Goal: Information Seeking & Learning: Check status

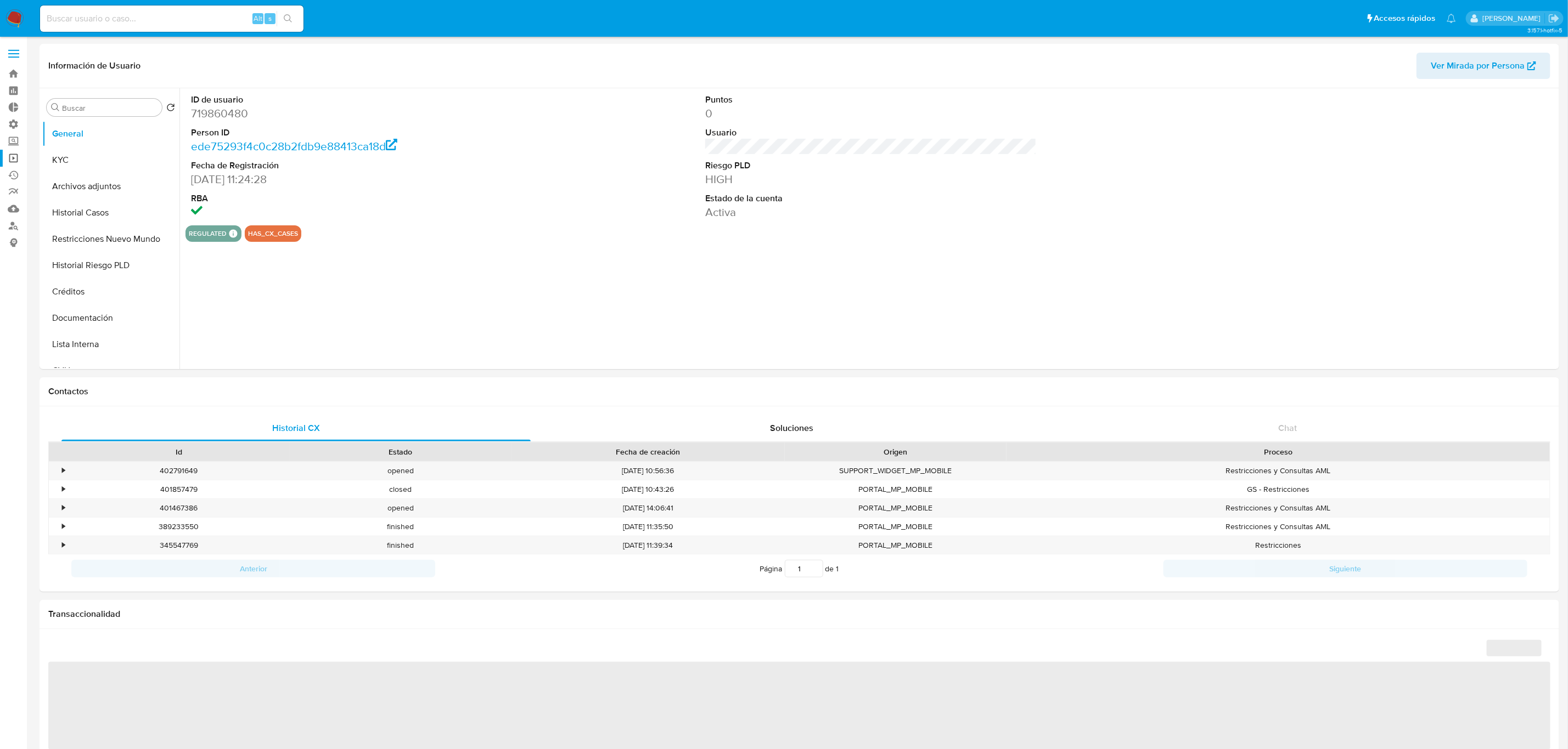
click at [8, 158] on link "Operaciones masivas" at bounding box center [65, 158] width 131 height 17
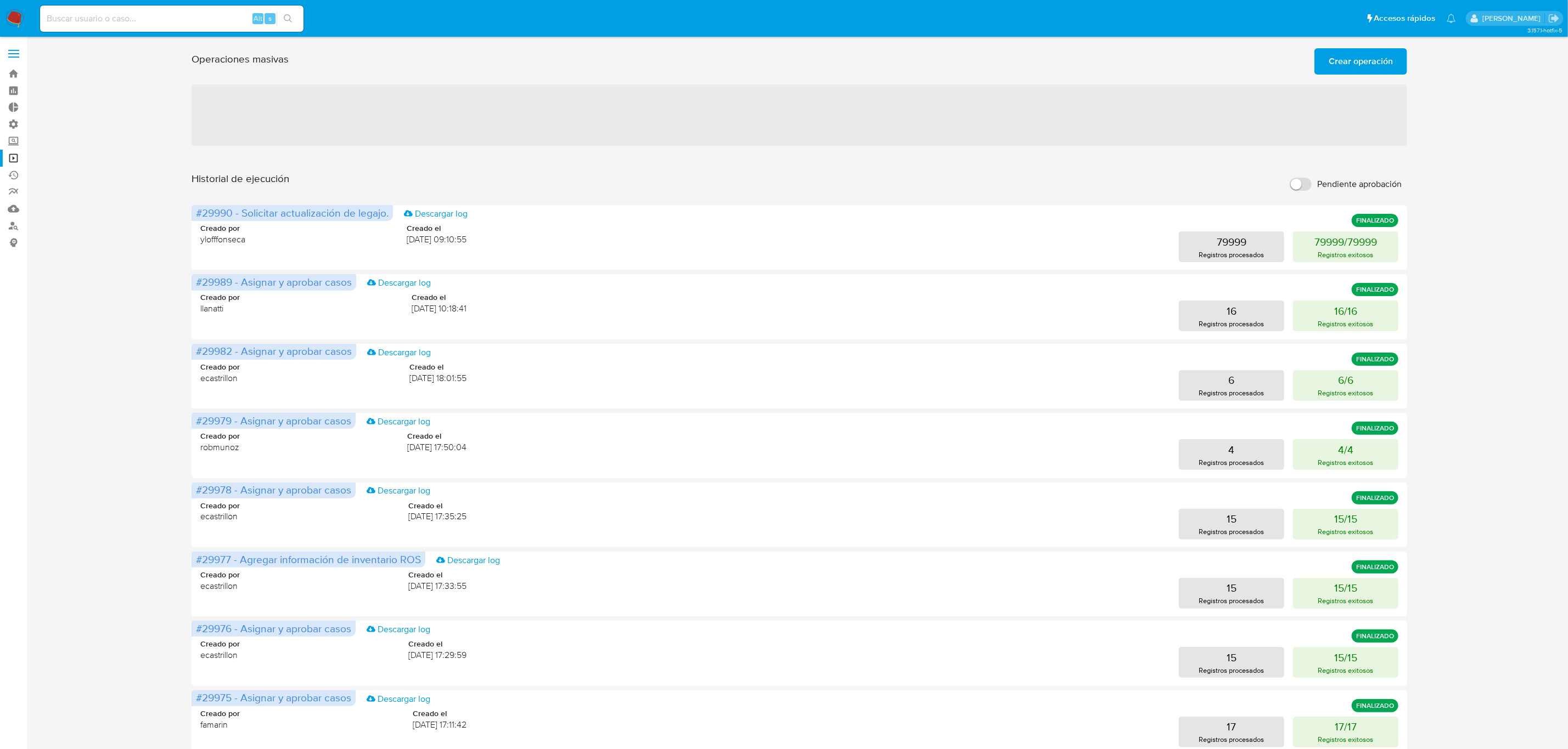
click at [1370, 62] on span "Crear operación" at bounding box center [1361, 62] width 64 height 24
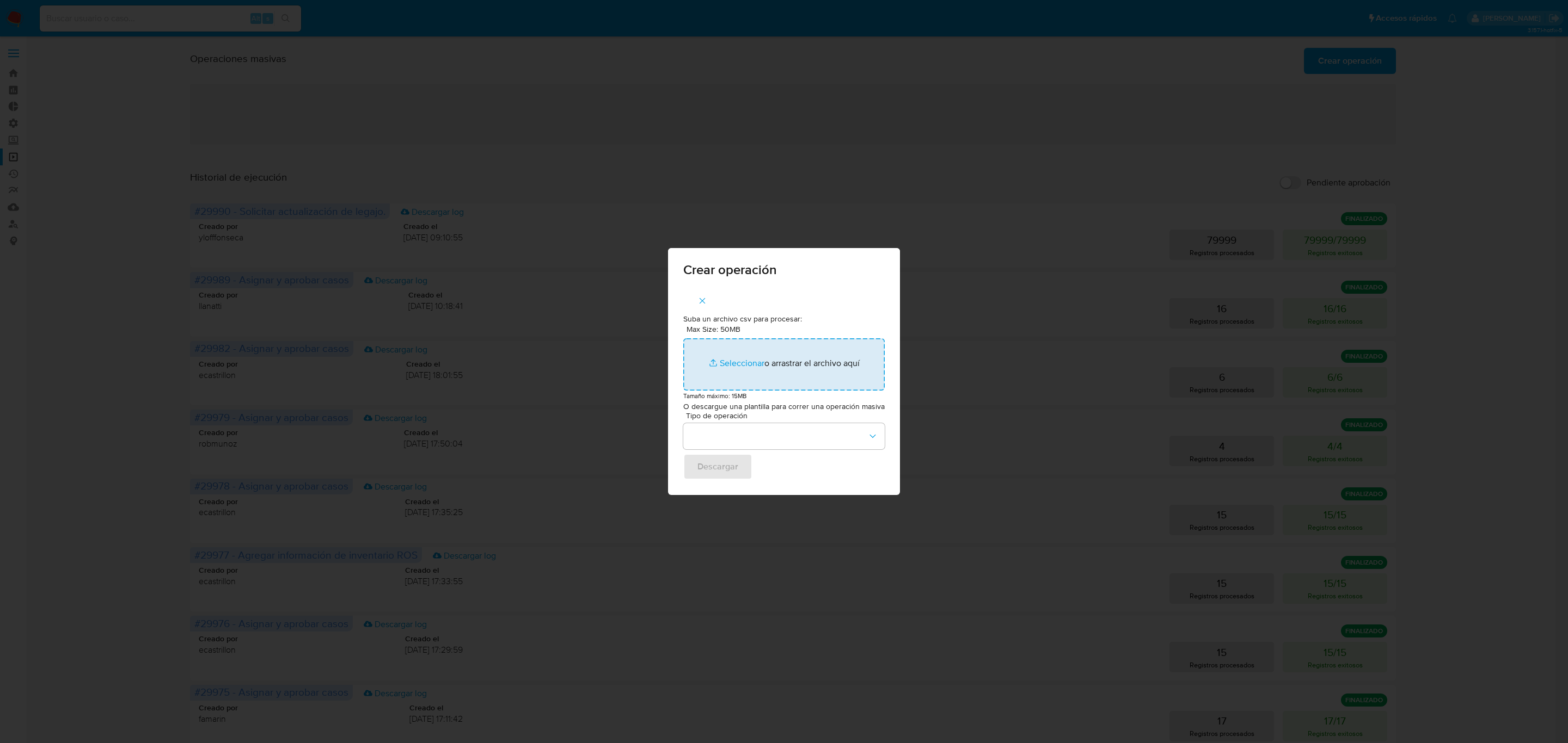
click at [735, 364] on input "Max Size: 50MB Seleccionar archivos" at bounding box center [784, 365] width 202 height 52
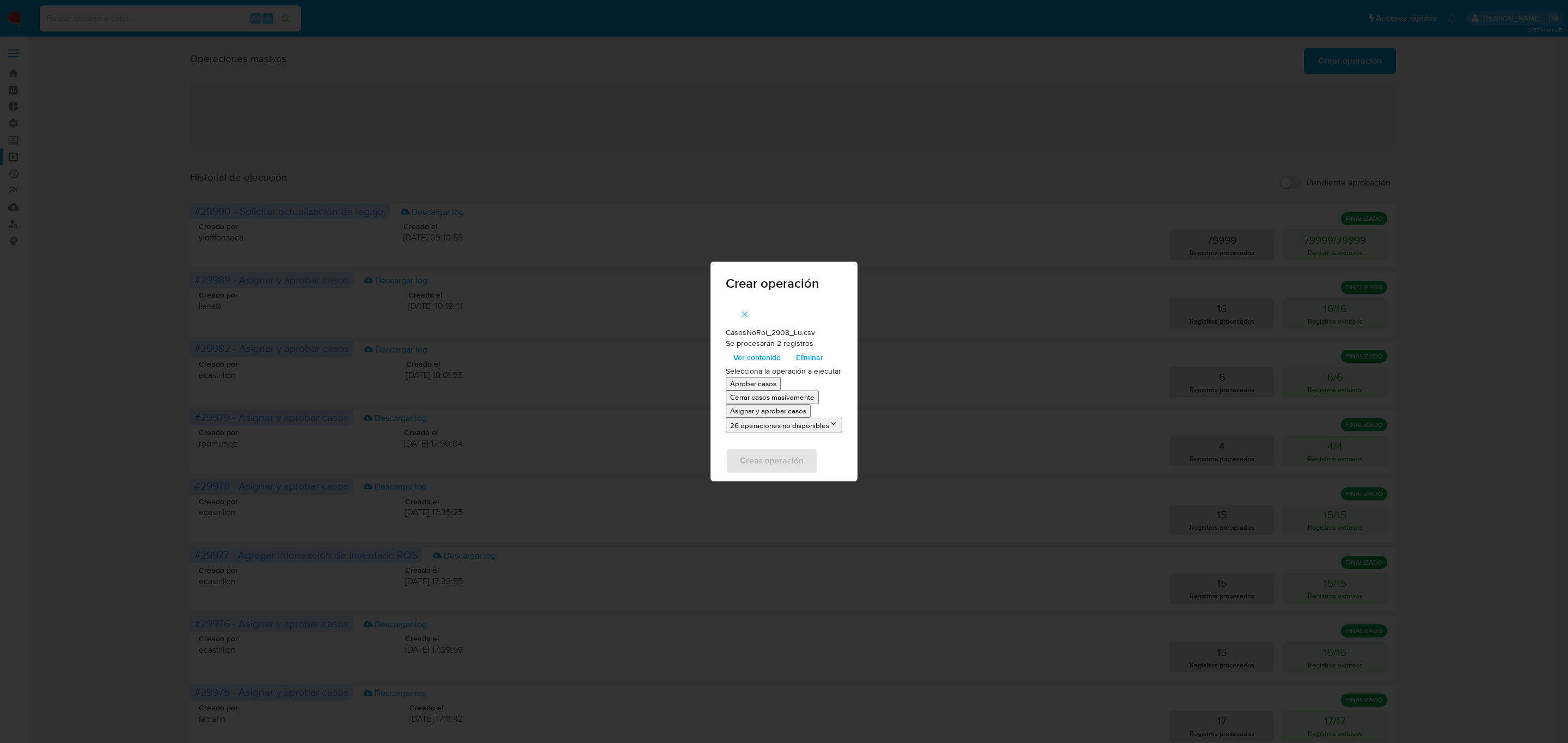
click at [769, 410] on p "Asignar y aprobar casos" at bounding box center [768, 411] width 76 height 11
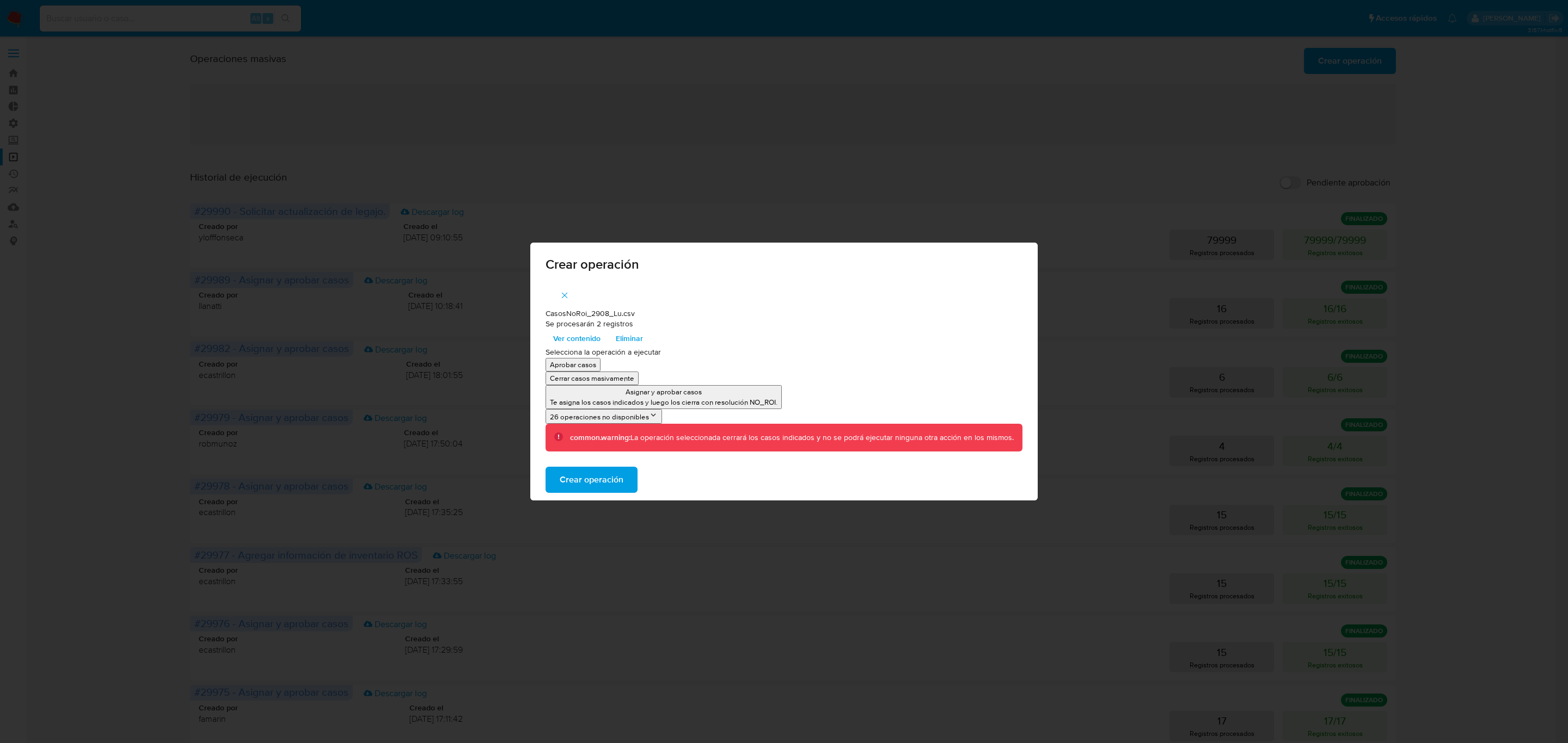
click at [612, 472] on span "Crear operación" at bounding box center [592, 480] width 64 height 24
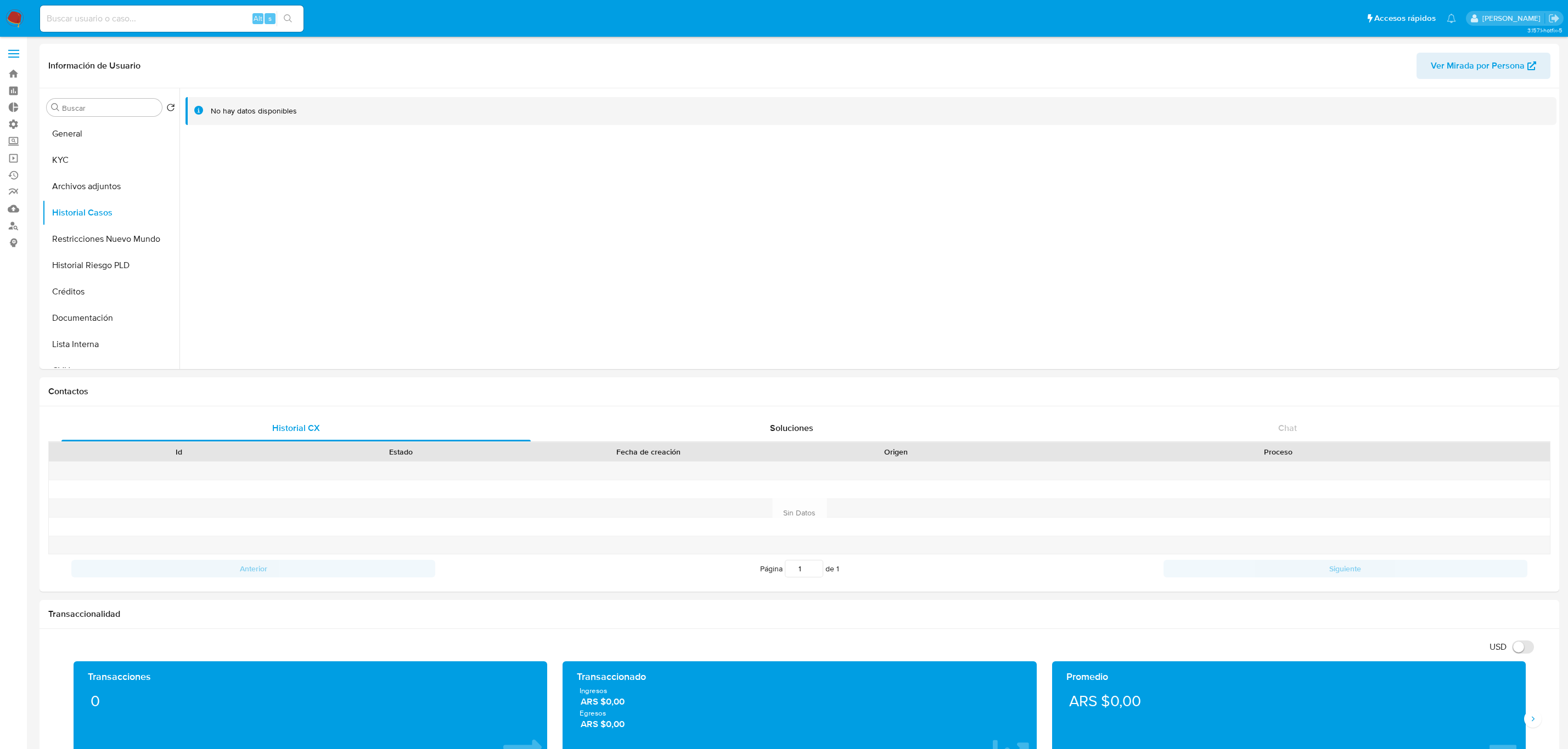
select select "10"
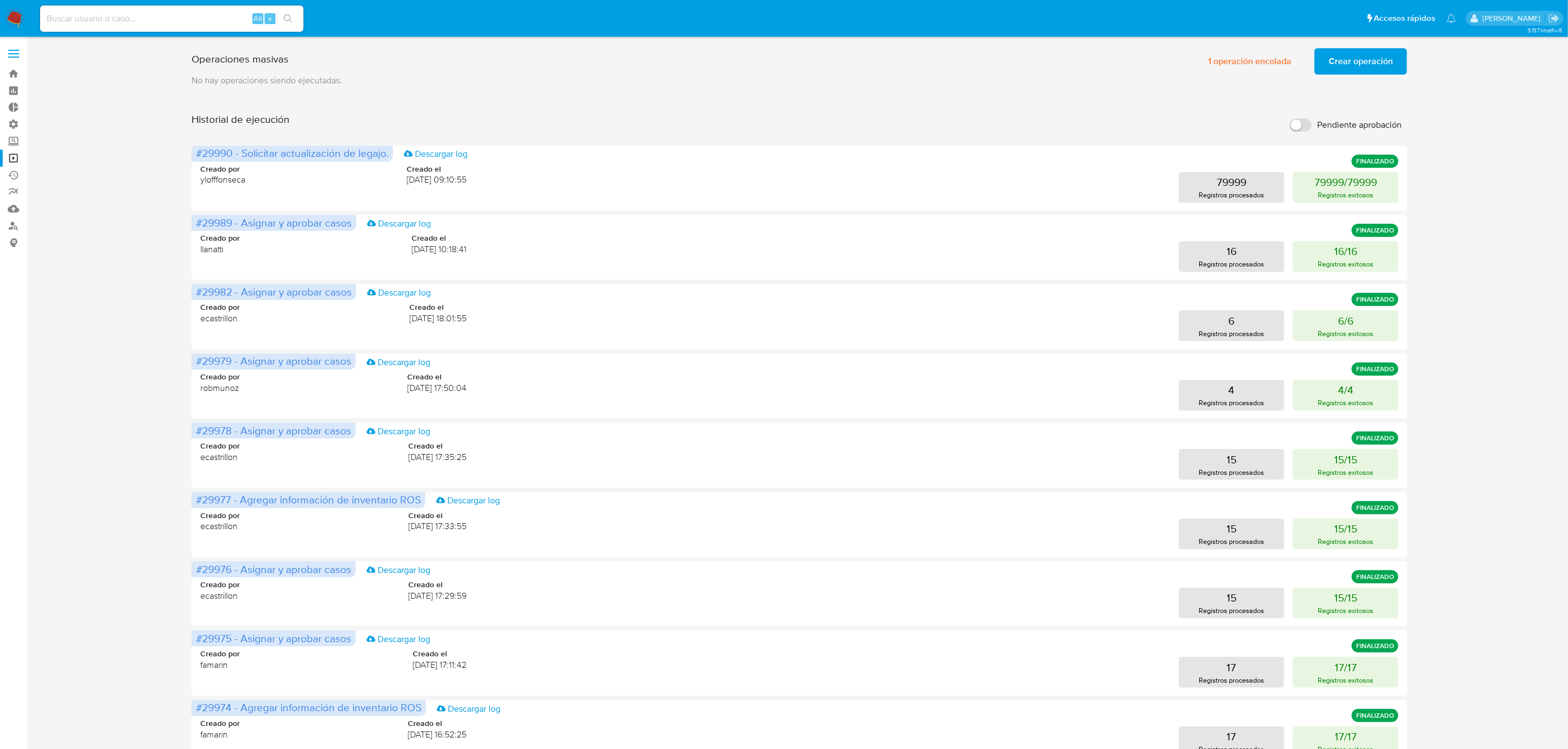
click at [208, 23] on input at bounding box center [172, 18] width 264 height 14
paste input "681003089"
type input "681003089"
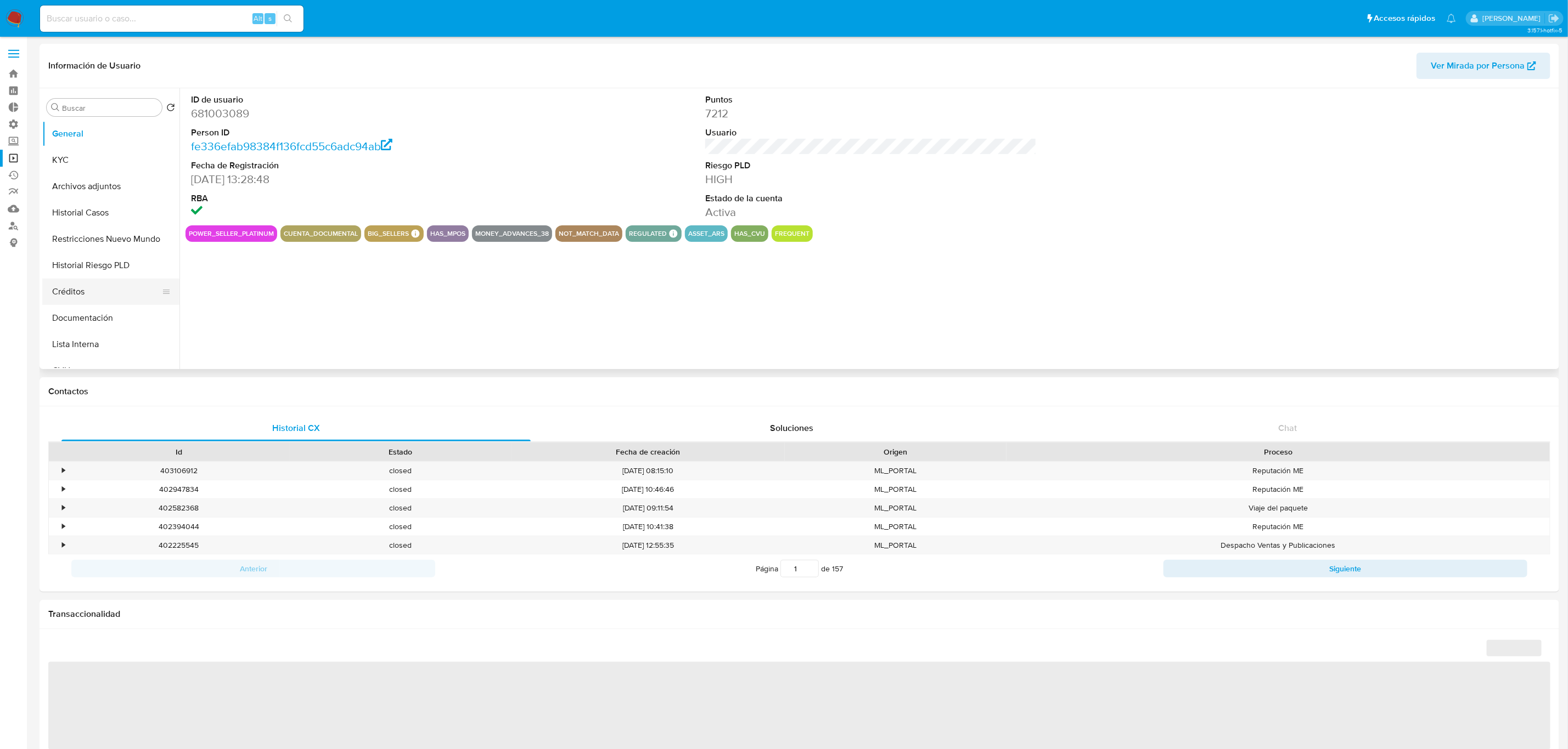
select select "10"
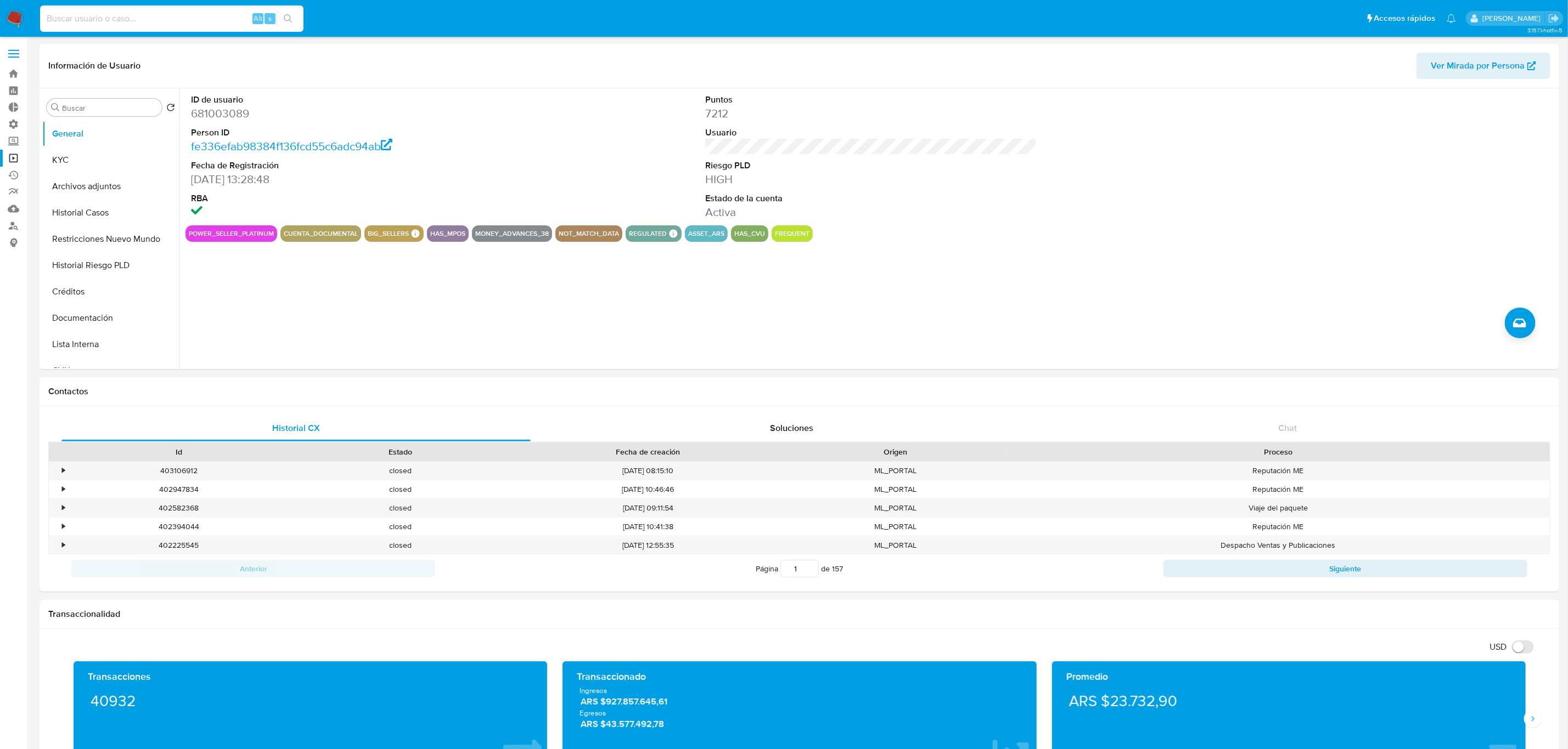
click at [182, 18] on input at bounding box center [172, 18] width 264 height 14
paste input "681003089"
type input "681003089"
click at [91, 171] on button "KYC" at bounding box center [106, 160] width 128 height 26
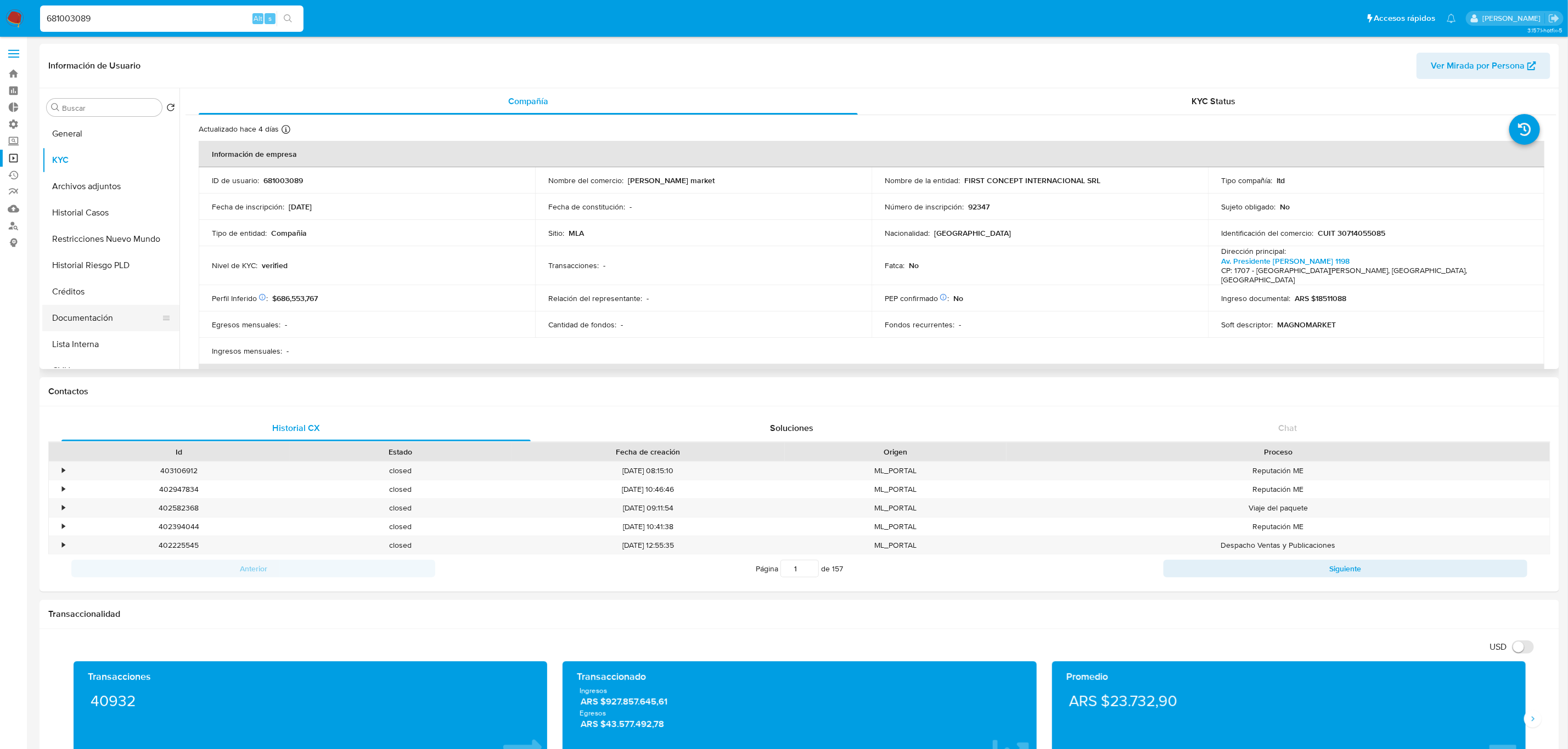
click at [114, 323] on button "Documentación" at bounding box center [106, 318] width 128 height 26
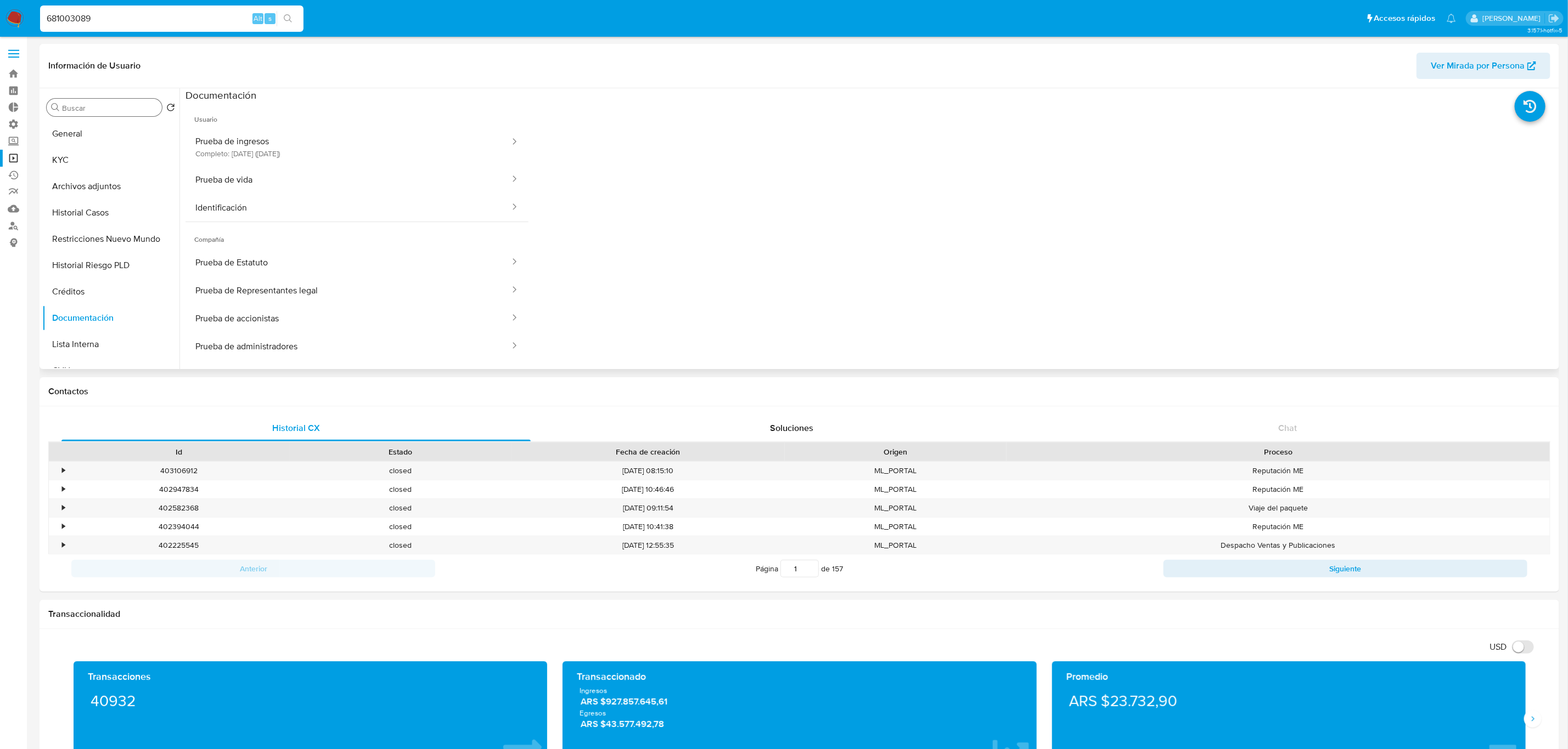
click at [109, 108] on input "Buscar" at bounding box center [110, 108] width 96 height 10
type input "fech"
click at [135, 171] on button "Fecha Compliant" at bounding box center [106, 160] width 128 height 26
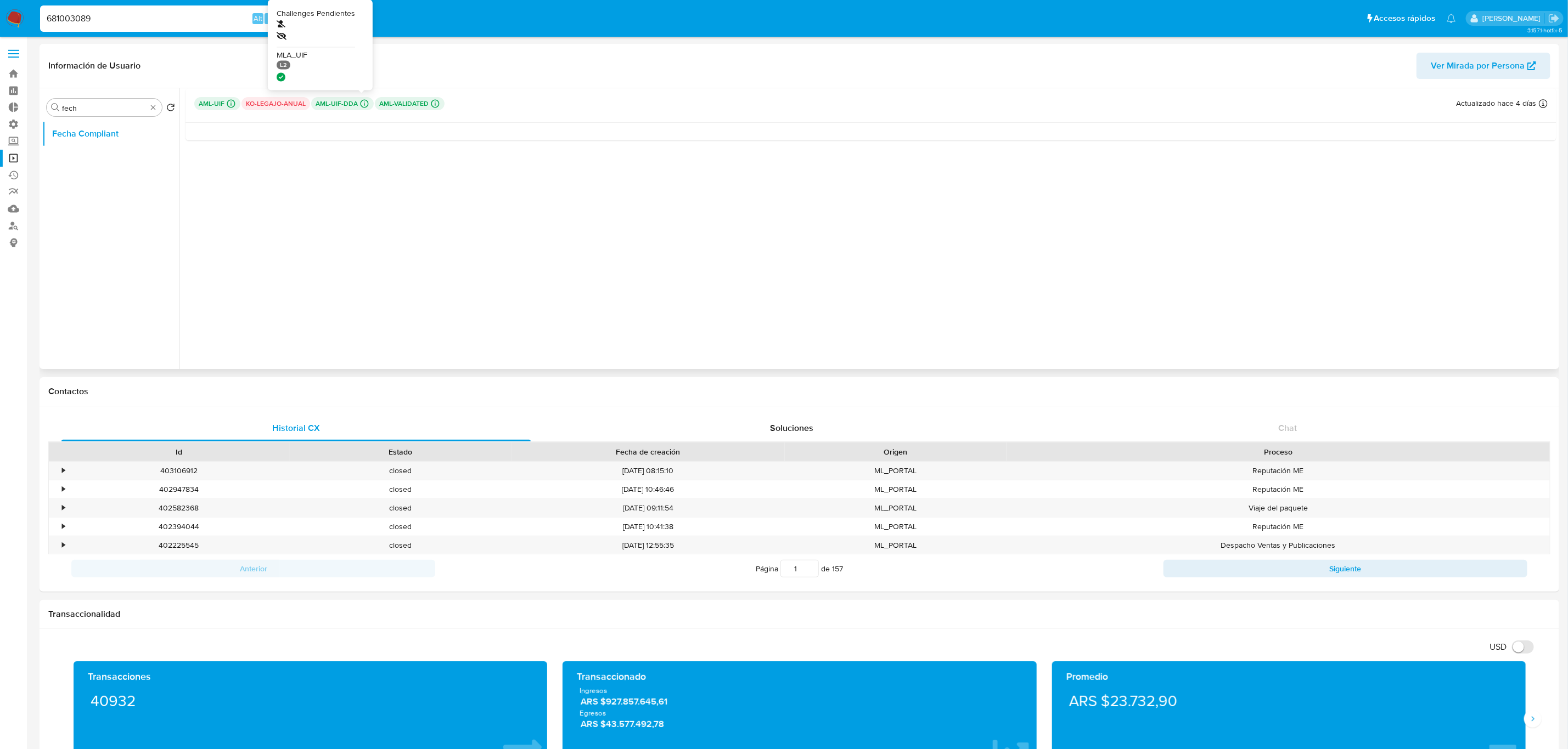
click at [363, 104] on icon at bounding box center [364, 104] width 10 height 10
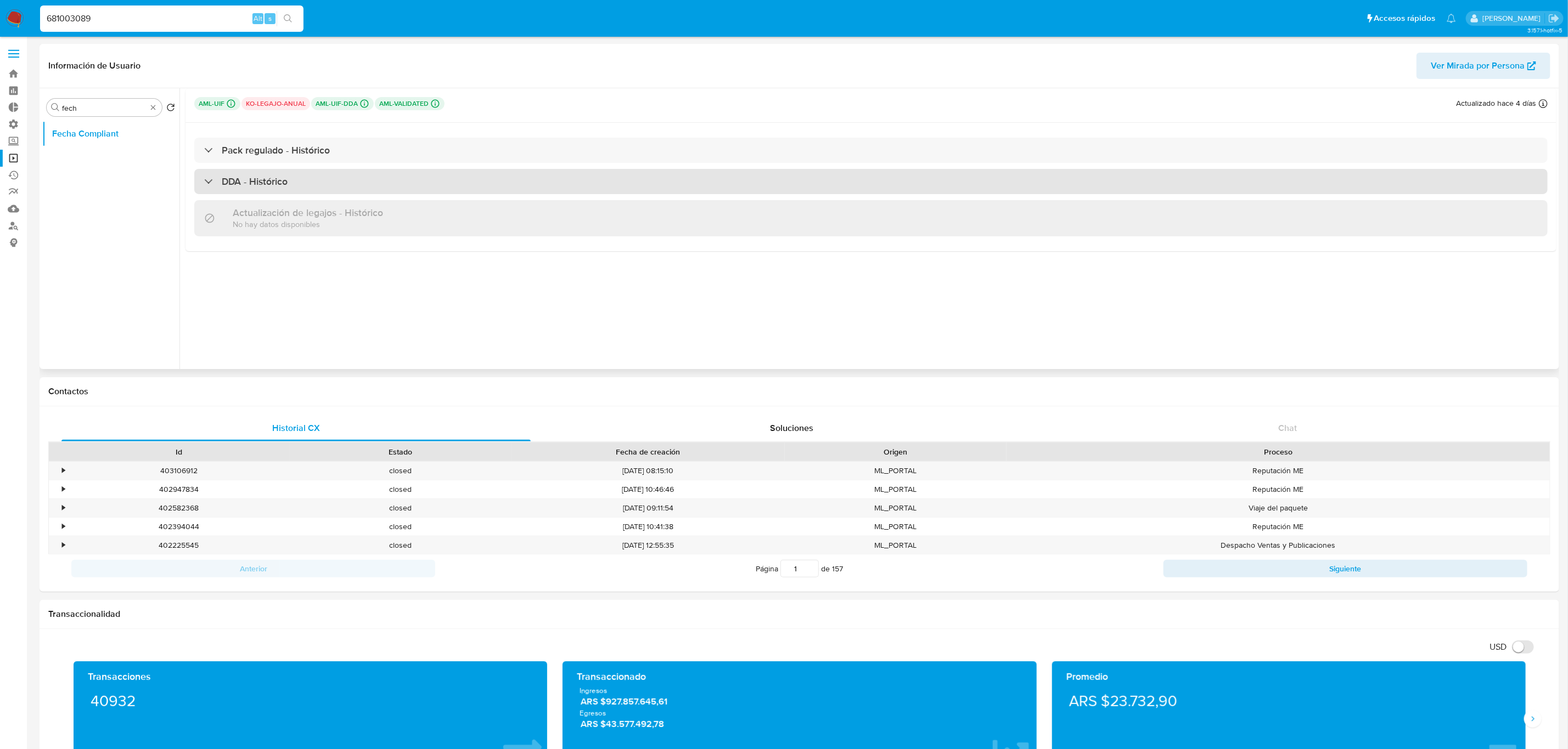
click at [271, 182] on h3 "DDA - Histórico" at bounding box center [254, 181] width 66 height 12
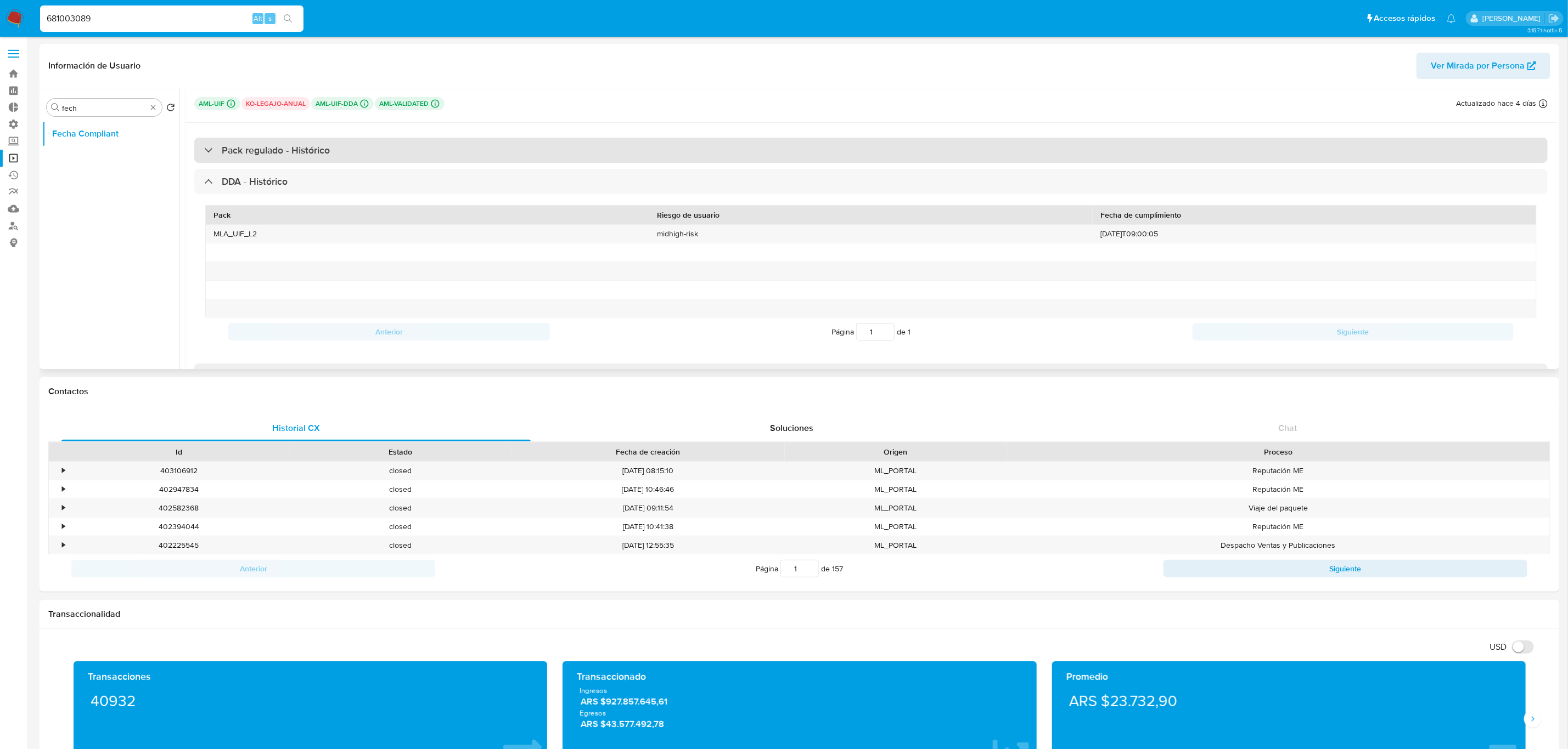
click at [298, 145] on h3 "Pack regulado - Histórico" at bounding box center [276, 150] width 108 height 12
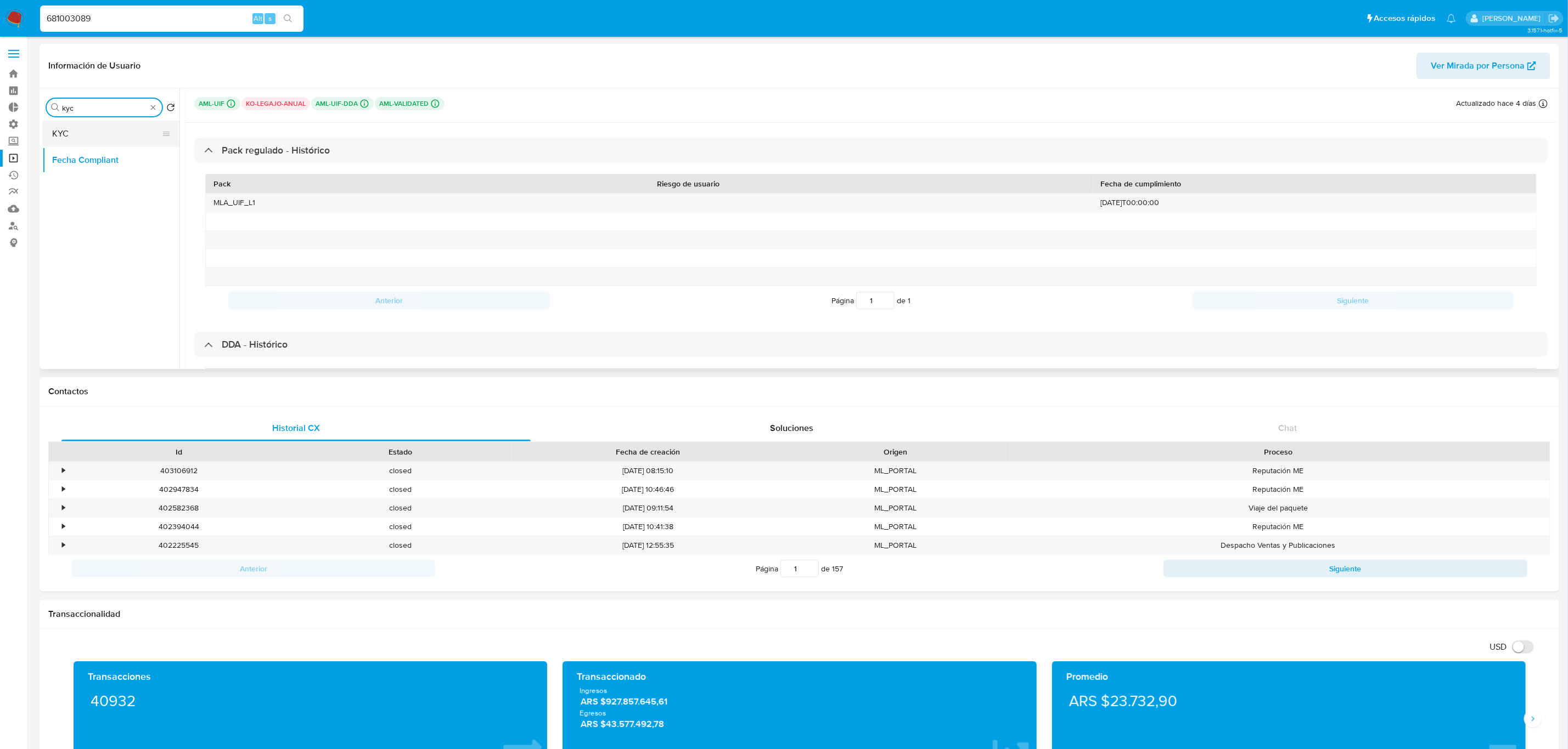
type input "kyc"
click at [99, 135] on button "KYC" at bounding box center [106, 134] width 128 height 26
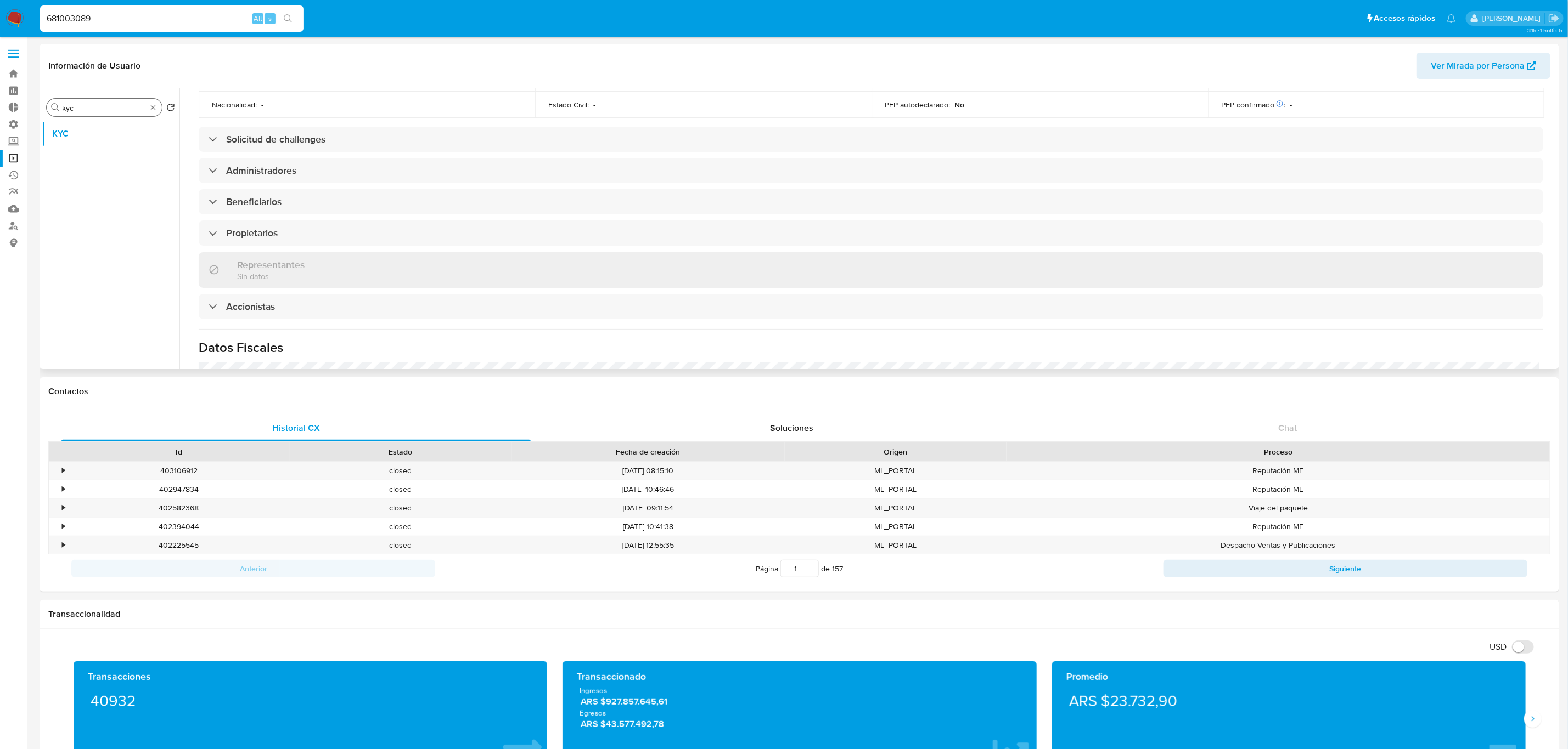
scroll to position [494, 0]
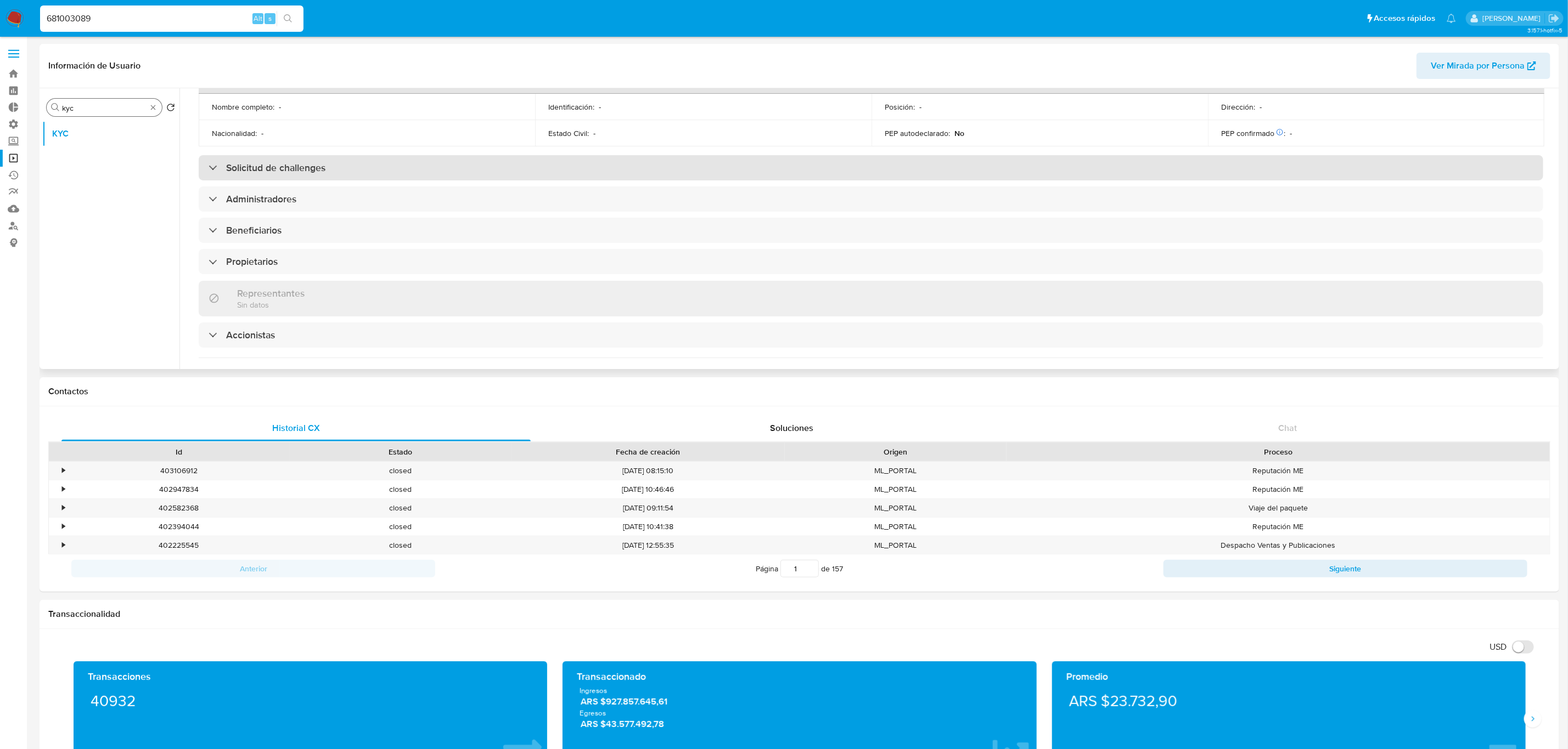
click at [313, 162] on h3 "Solicitud de challenges" at bounding box center [276, 167] width 99 height 12
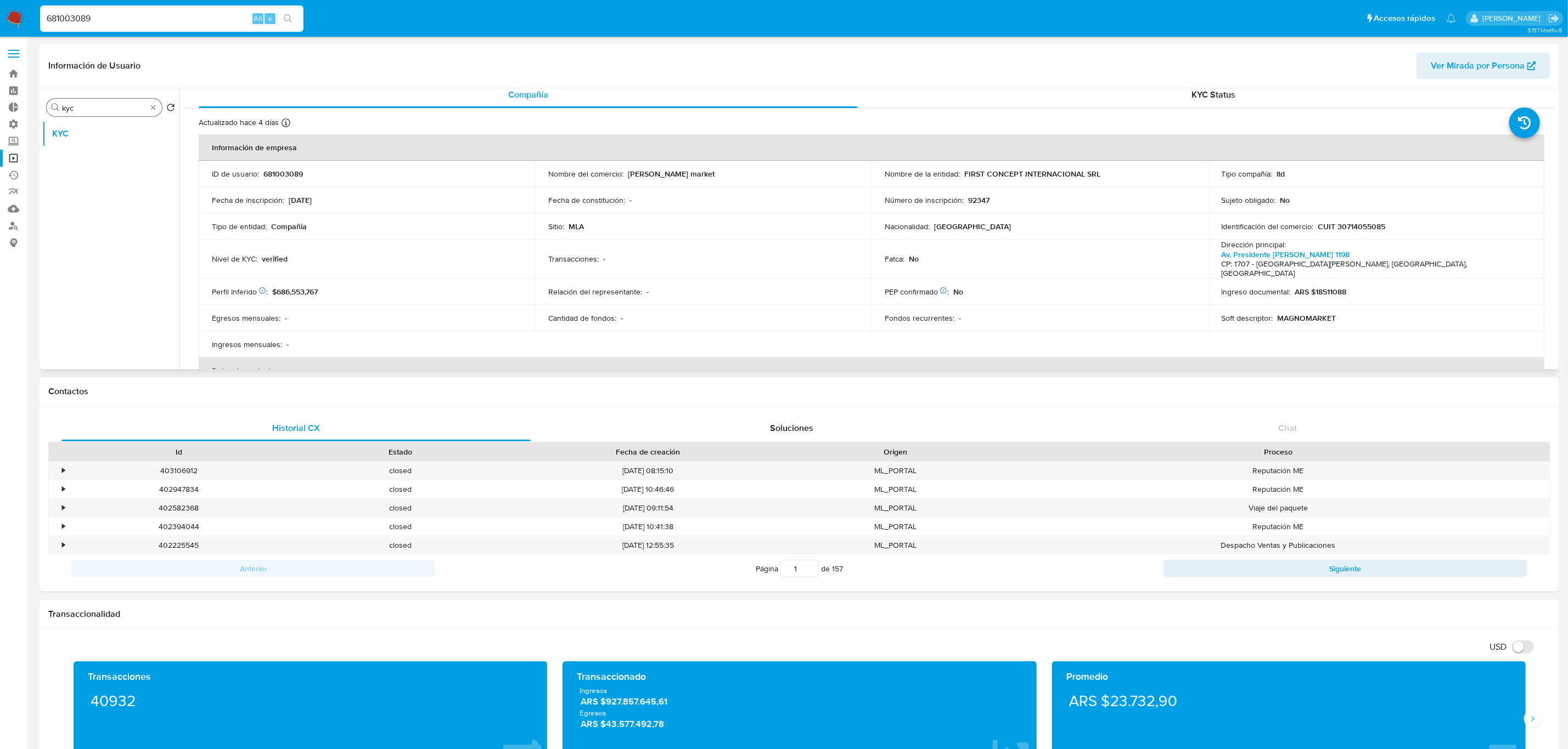
scroll to position [0, 0]
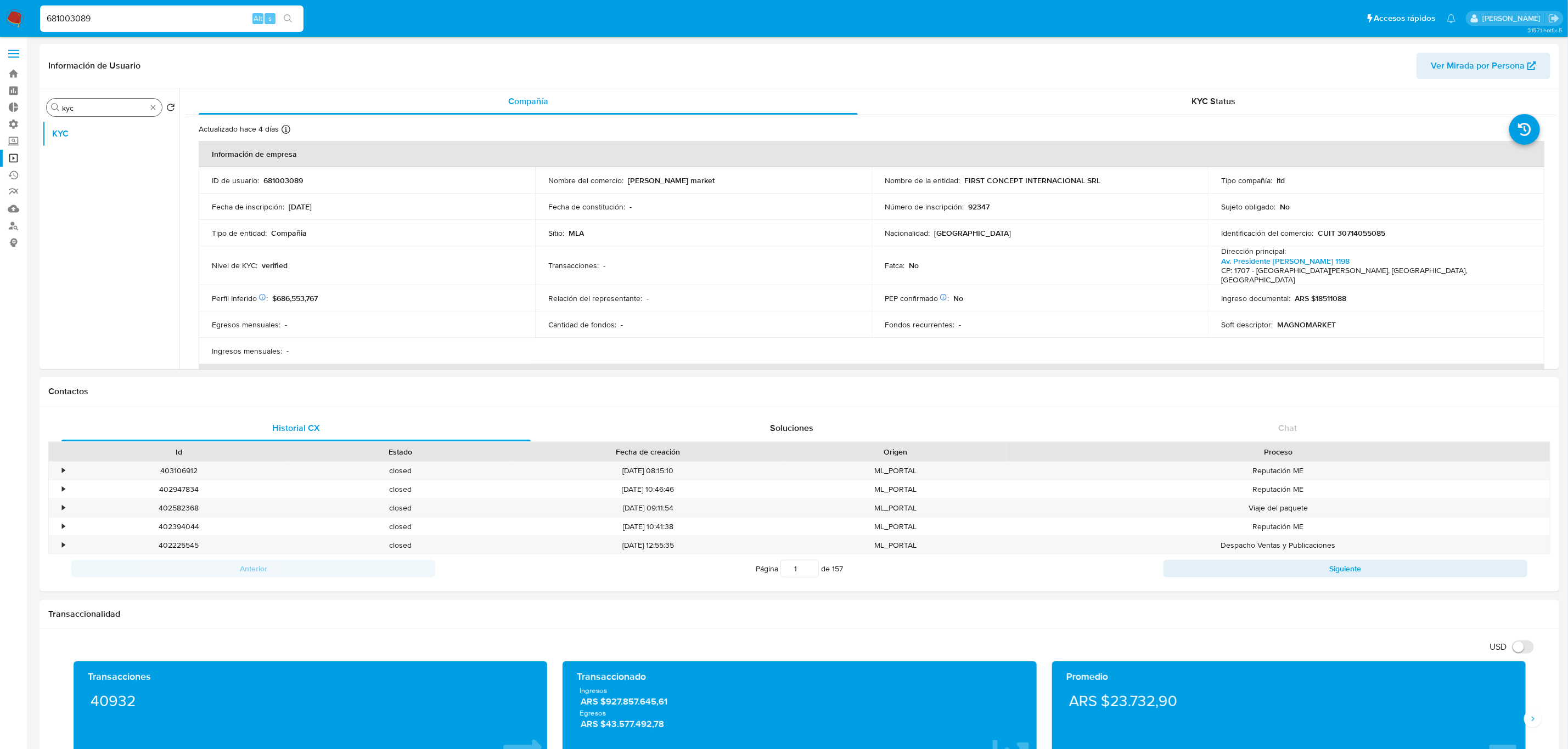
click at [157, 101] on div "Buscar kyc" at bounding box center [104, 108] width 115 height 18
type input "kyc"
click at [107, 143] on button "KYC" at bounding box center [106, 134] width 128 height 26
click at [1234, 102] on div "KYC Status" at bounding box center [1214, 101] width 659 height 26
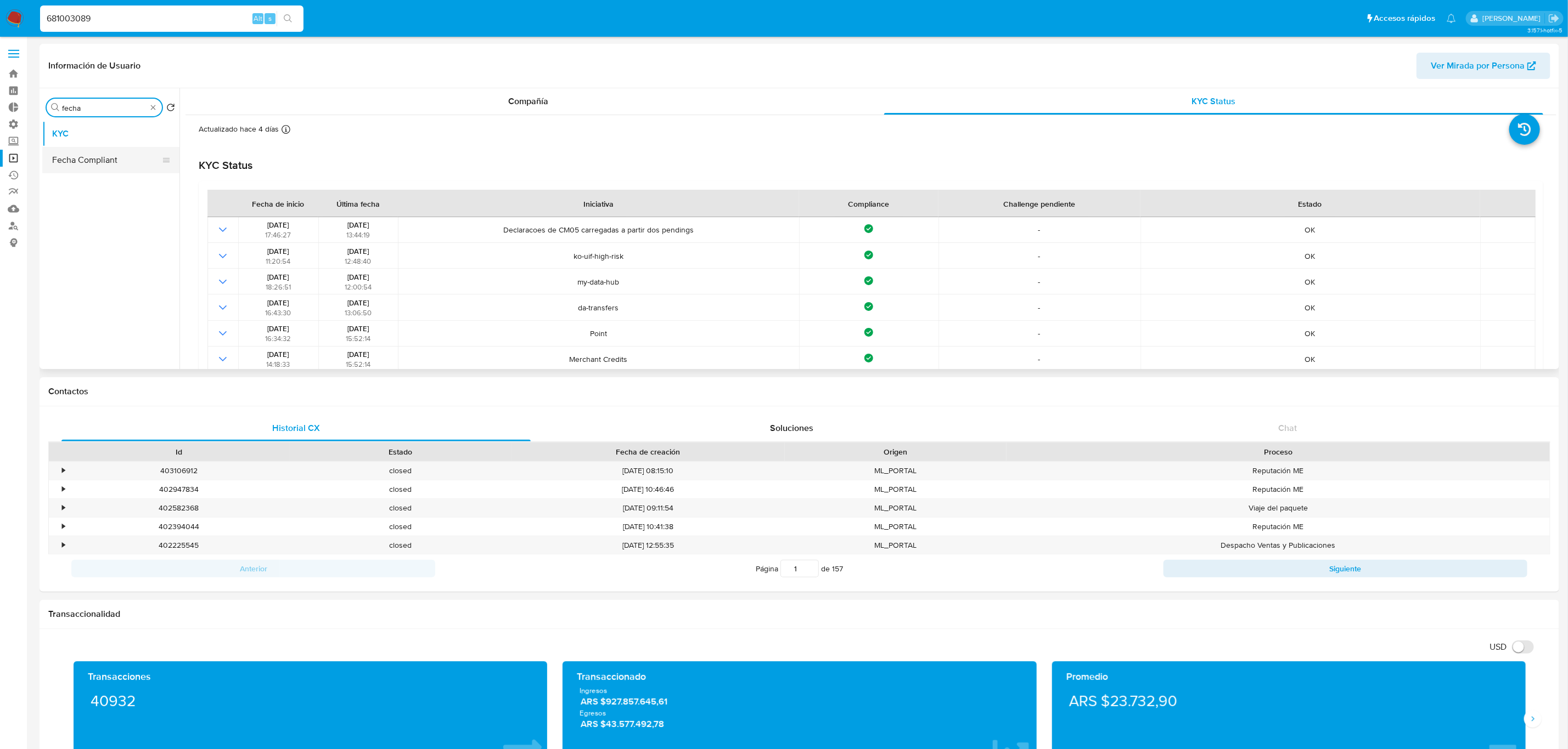
type input "fecha"
click at [132, 160] on button "Fecha Compliant" at bounding box center [106, 160] width 128 height 26
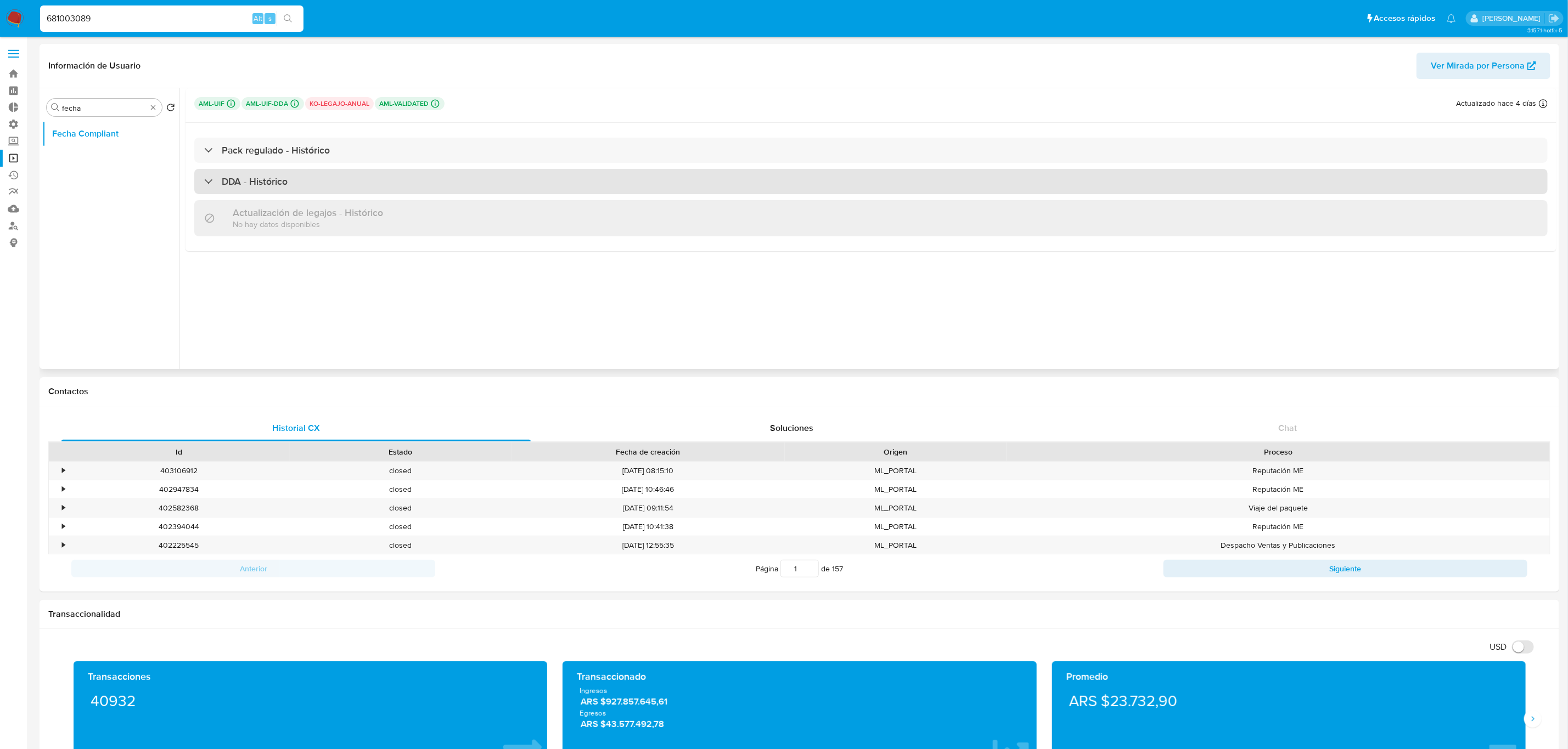
click at [254, 183] on h3 "DDA - Histórico" at bounding box center [254, 181] width 66 height 12
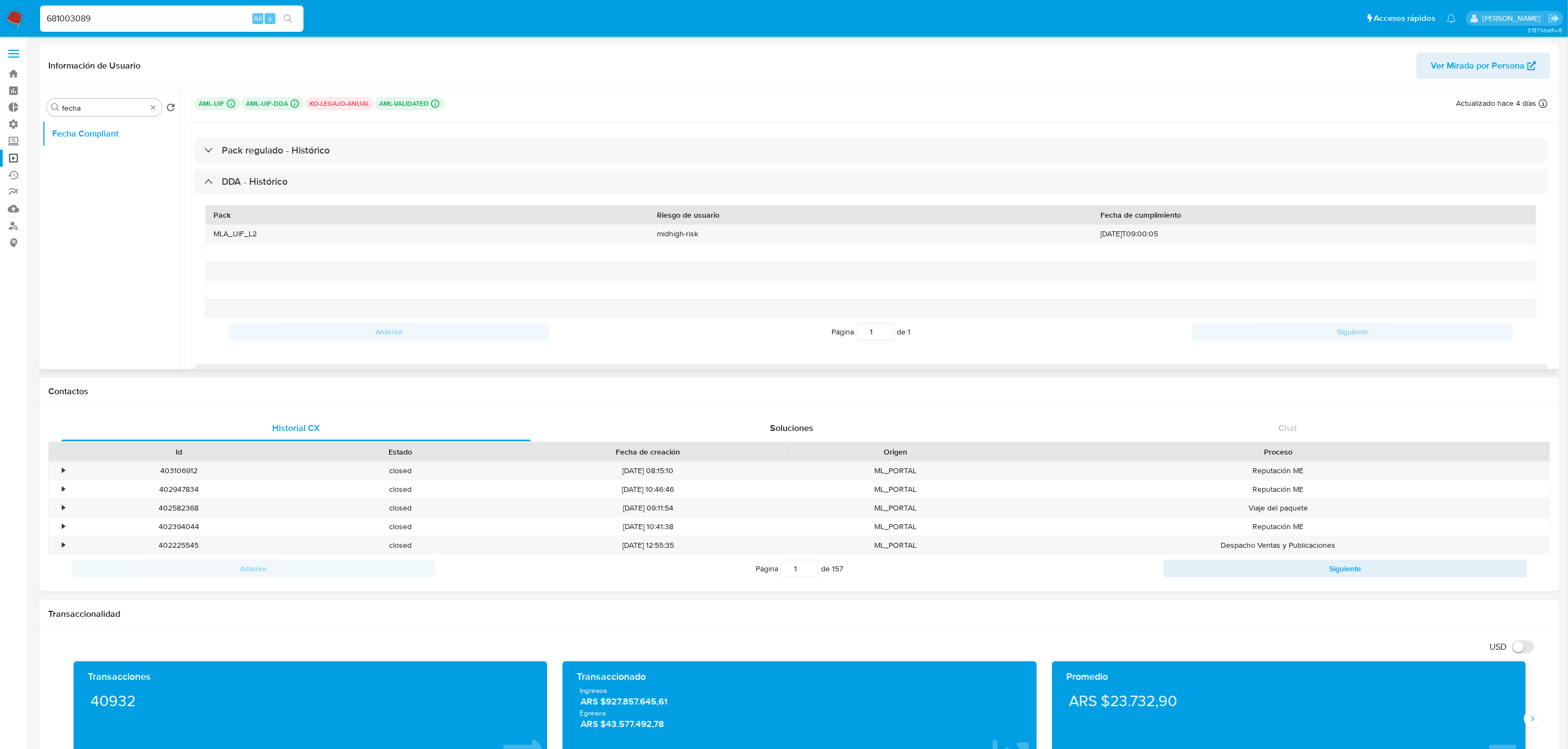
click at [267, 166] on div "Pack regulado - Histórico DDA - Histórico Pack Riesgo de usuario Fecha de cumpl…" at bounding box center [871, 269] width 1371 height 292
click at [161, 109] on div "Buscar fecha" at bounding box center [104, 108] width 115 height 18
click at [159, 109] on div "Buscar fecha" at bounding box center [104, 108] width 115 height 18
drag, startPoint x: 94, startPoint y: 142, endPoint x: 43, endPoint y: 141, distance: 51.0
click at [92, 142] on button "General" at bounding box center [106, 134] width 128 height 26
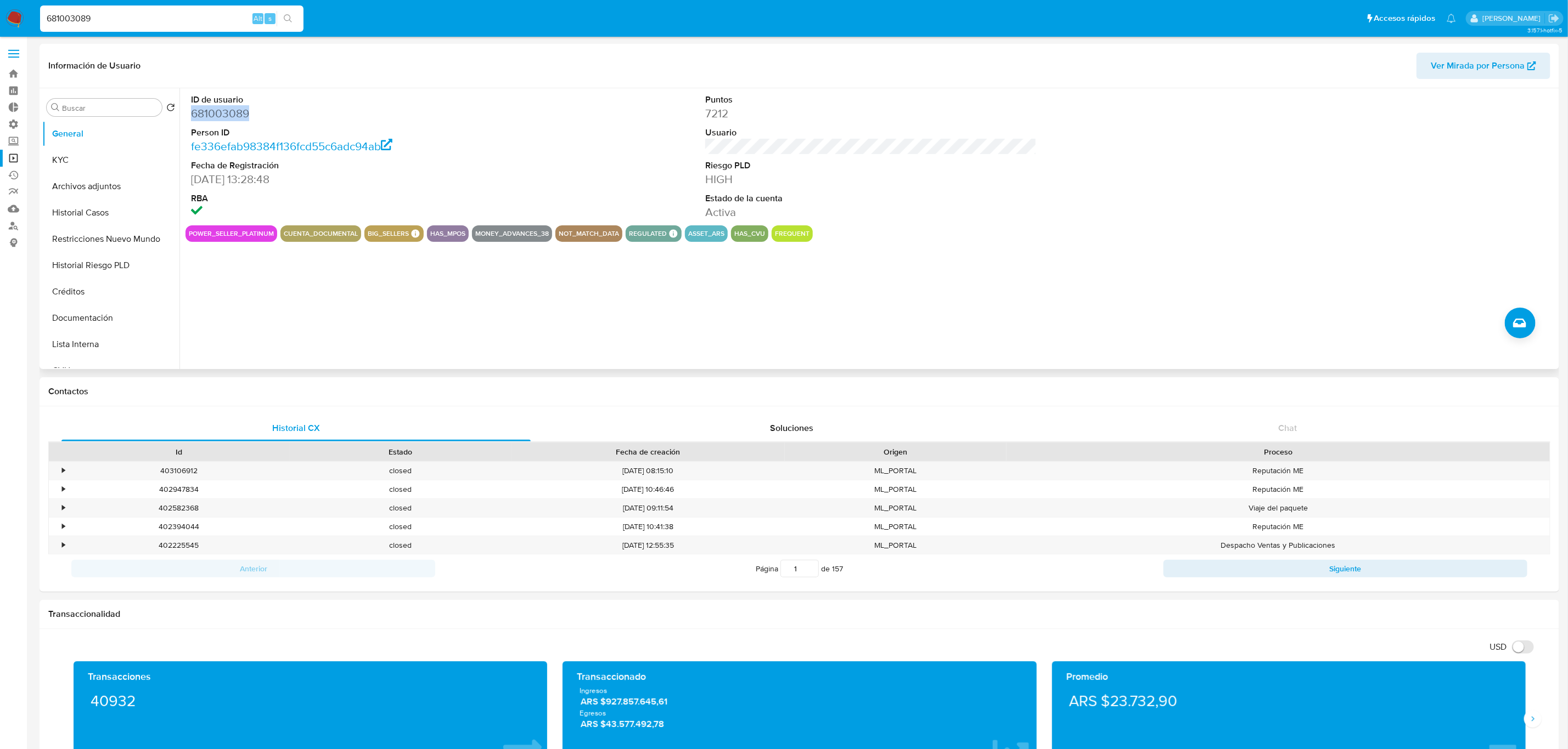
drag, startPoint x: 254, startPoint y: 114, endPoint x: 184, endPoint y: 112, distance: 70.0
click at [184, 112] on div "ID de usuario 681003089 Person ID fe336efab98384f136fcd55c6adc94ab Fecha de Reg…" at bounding box center [868, 228] width 1377 height 281
copy dd "681003089"
